Goal: Task Accomplishment & Management: Use online tool/utility

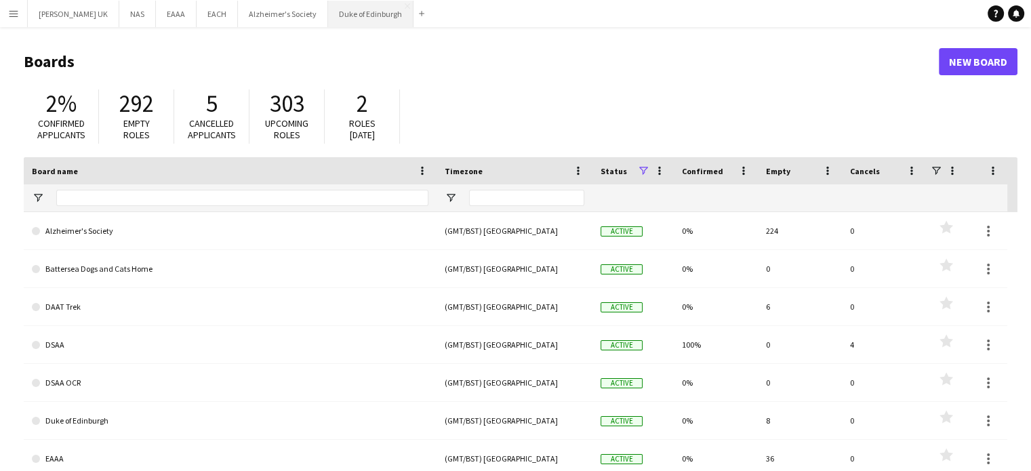
click at [352, 16] on button "Duke of Edinburgh Close" at bounding box center [370, 14] width 85 height 26
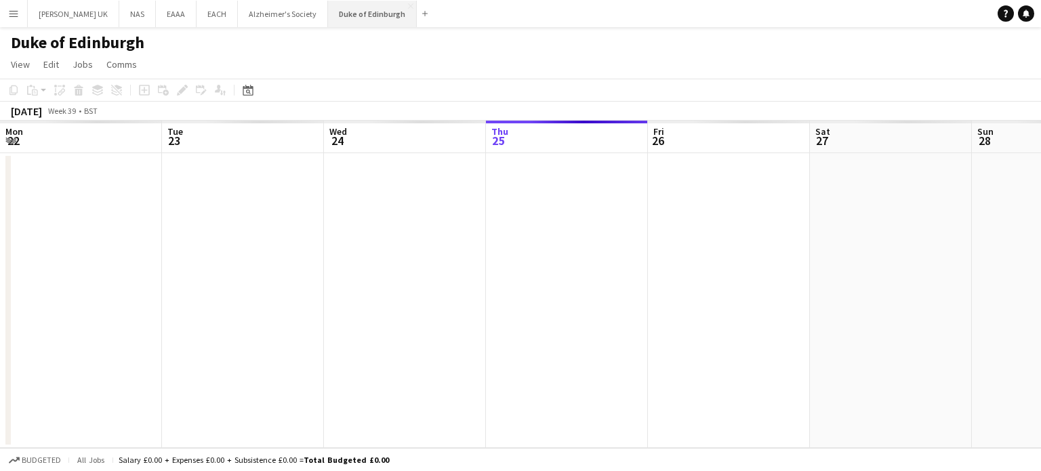
scroll to position [0, 324]
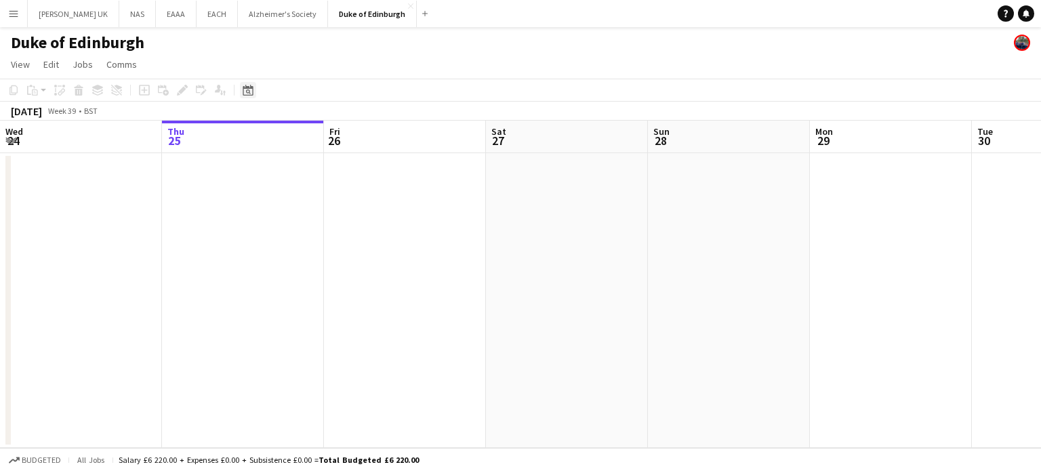
click at [245, 89] on icon "Date picker" at bounding box center [248, 90] width 11 height 11
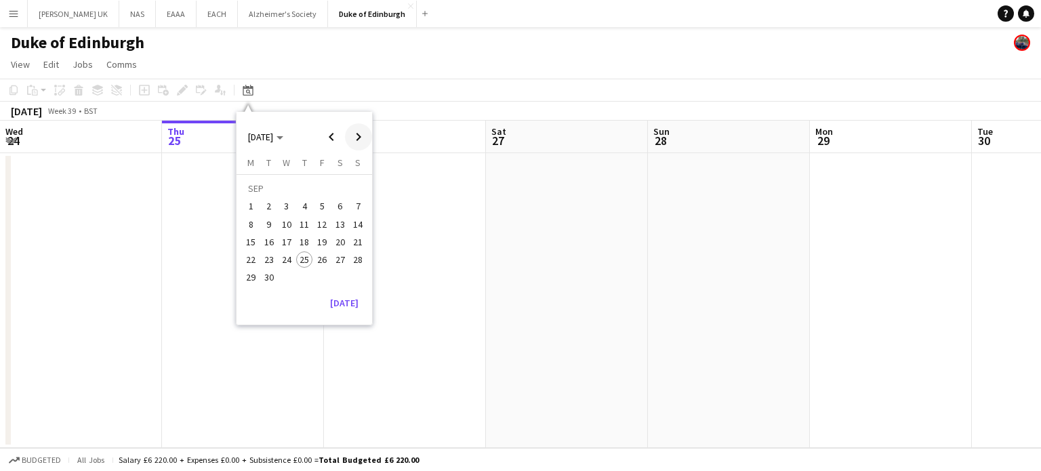
click at [363, 129] on span "Next month" at bounding box center [358, 136] width 27 height 27
click at [361, 130] on span "Next month" at bounding box center [358, 136] width 27 height 27
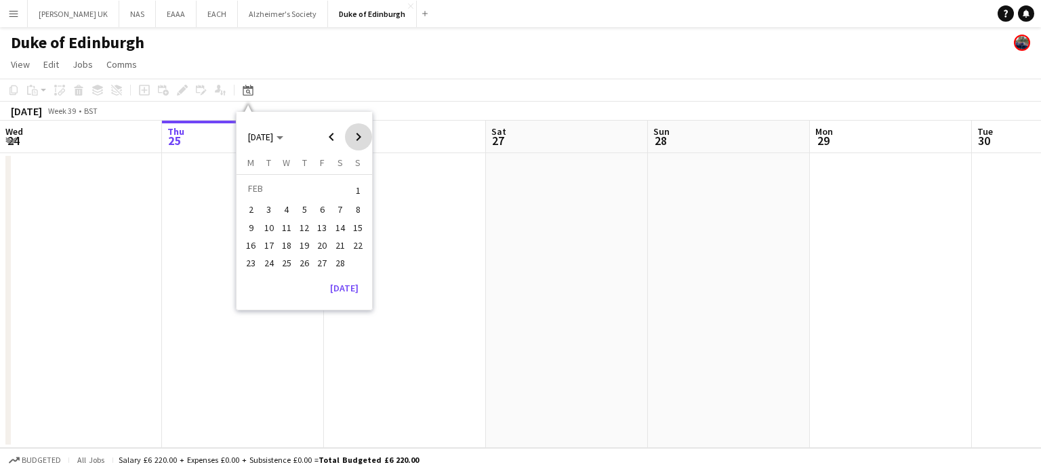
click at [361, 130] on span "Next month" at bounding box center [358, 136] width 27 height 27
click at [360, 130] on span "Next month" at bounding box center [358, 136] width 27 height 27
click at [359, 130] on span "Next month" at bounding box center [358, 136] width 27 height 27
click at [358, 129] on span "Next month" at bounding box center [358, 136] width 27 height 27
click at [358, 131] on span "Next month" at bounding box center [358, 136] width 27 height 27
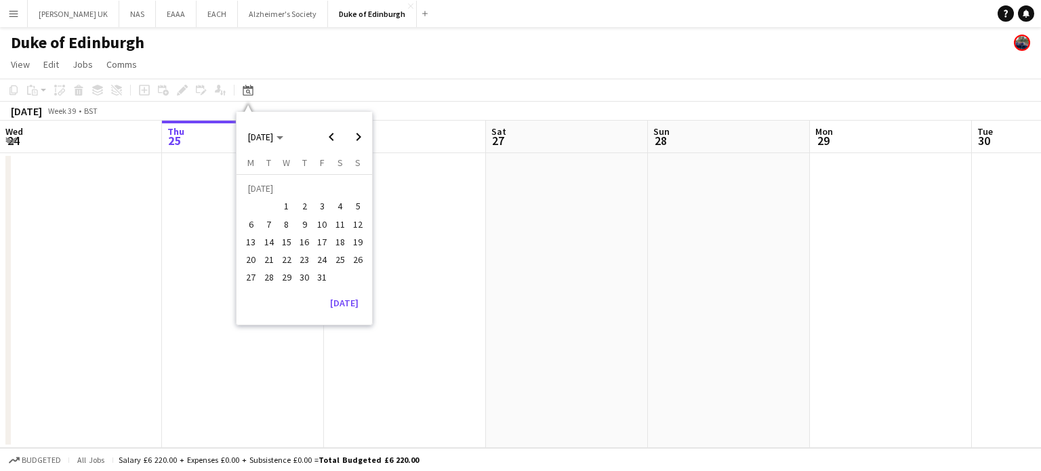
click at [353, 197] on span "12" at bounding box center [358, 224] width 16 height 16
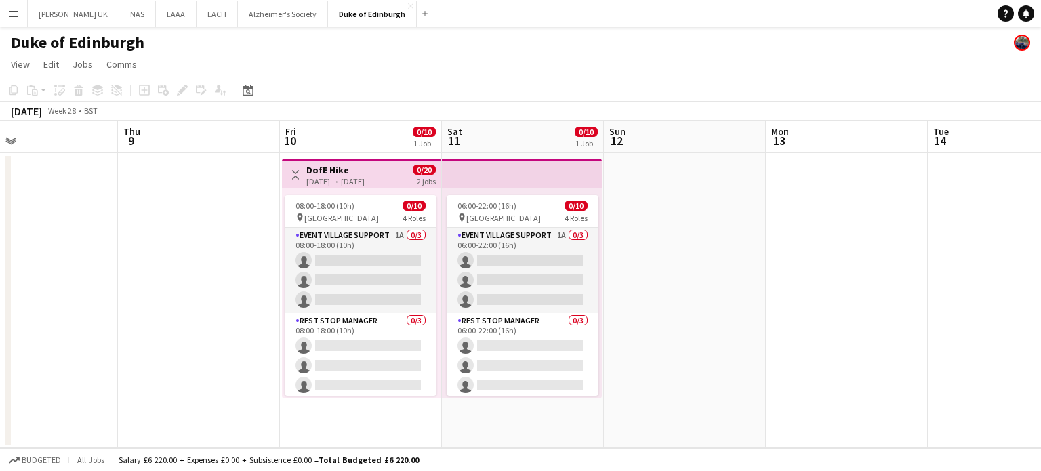
scroll to position [0, 366]
drag, startPoint x: 403, startPoint y: 222, endPoint x: 660, endPoint y: 197, distance: 258.8
click at [504, 197] on app-calendar-viewport "Mon 6 Tue 7 Wed 8 Thu 9 Fri 10 0/10 1 Job Sat 11 0/10 1 Job Sun 12 Mon 13 Tue 1…" at bounding box center [520, 284] width 1041 height 327
click at [504, 197] on app-date-cell at bounding box center [687, 300] width 162 height 295
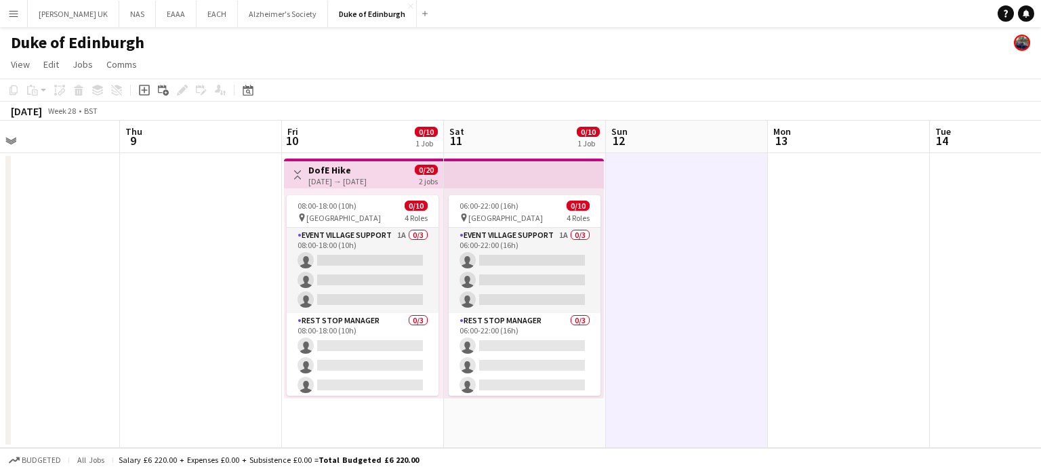
click at [504, 197] on app-date-cell at bounding box center [849, 300] width 162 height 295
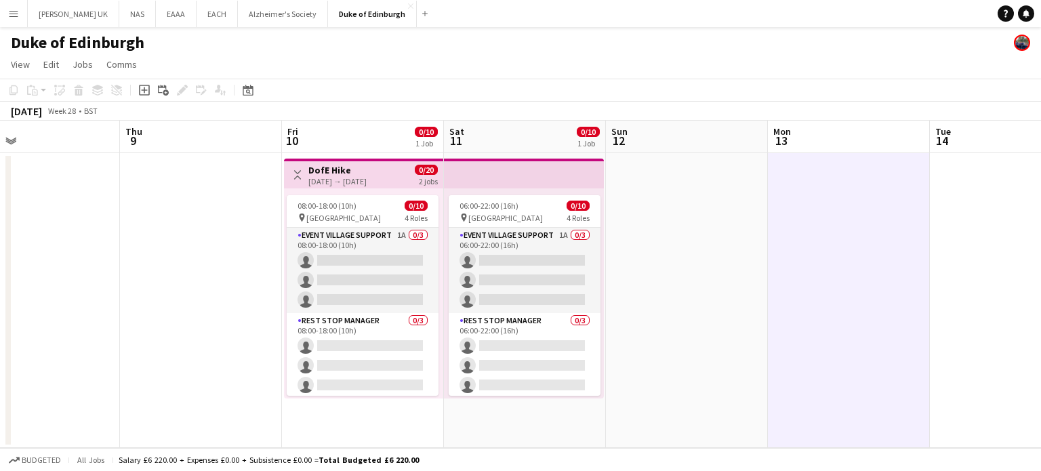
click at [504, 197] on app-date-cell at bounding box center [849, 300] width 162 height 295
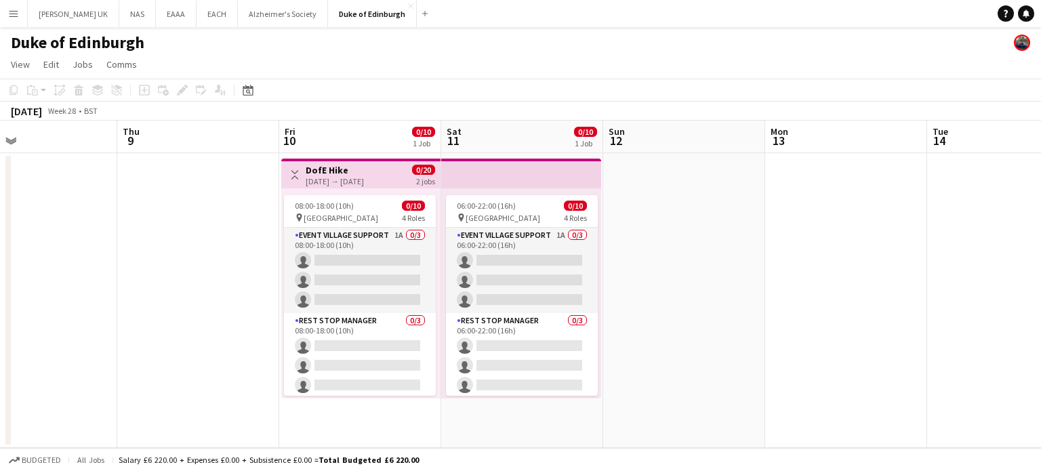
click at [504, 197] on app-date-cell at bounding box center [846, 300] width 162 height 295
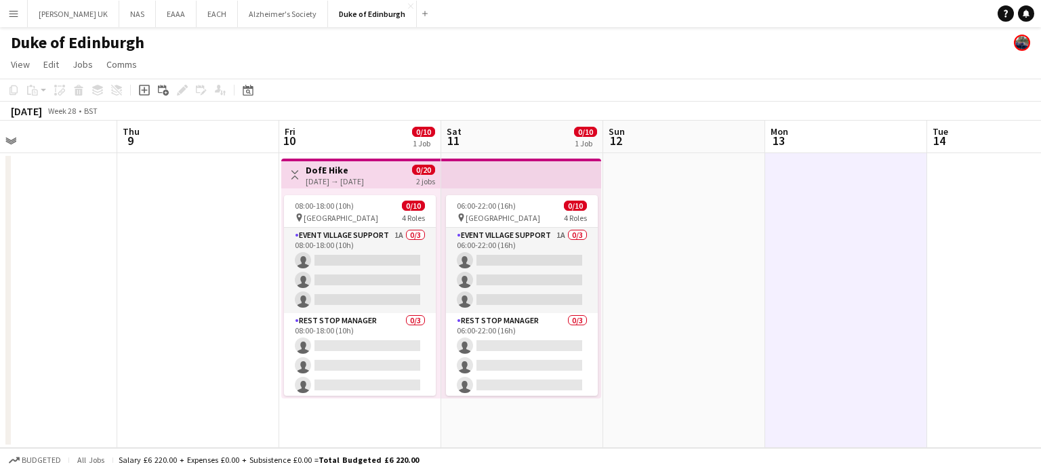
click at [504, 197] on app-date-cell at bounding box center [684, 300] width 162 height 295
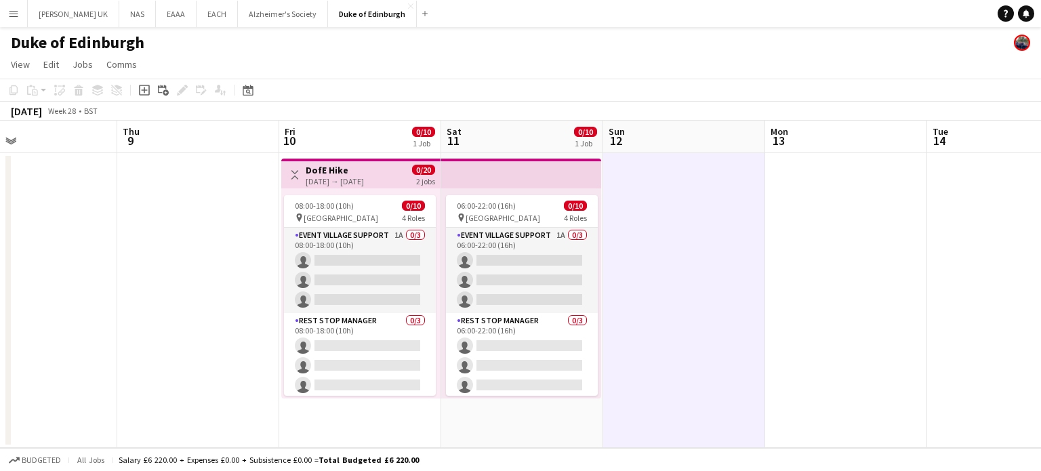
click at [504, 197] on app-date-cell at bounding box center [846, 300] width 162 height 295
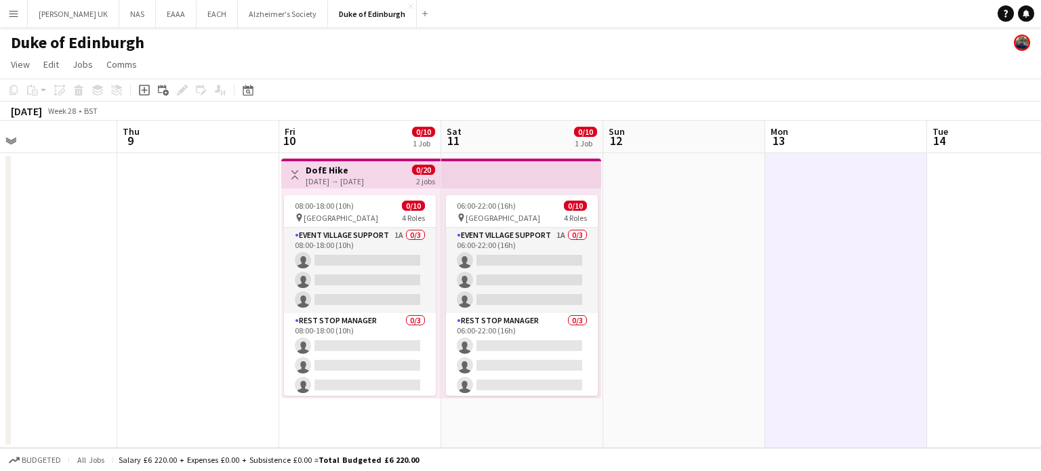
click at [504, 62] on app-page-menu "View Day view expanded Day view collapsed Month view Date picker Jump to [DATE]…" at bounding box center [520, 66] width 1041 height 26
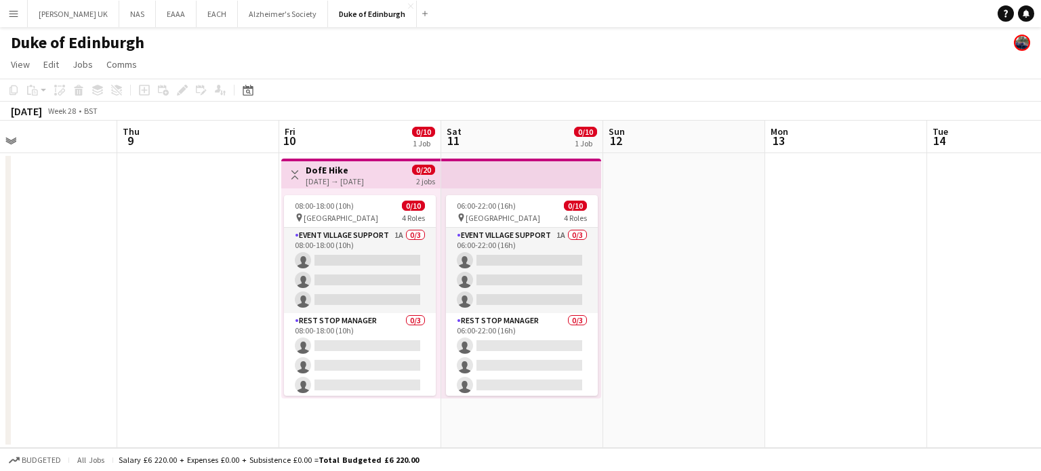
click at [224, 197] on app-date-cell at bounding box center [198, 300] width 162 height 295
